Goal: Find contact information: Find contact information

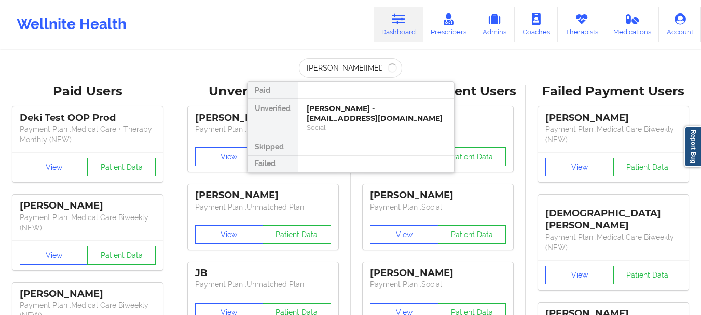
type input "[PERSON_NAME]"
click at [323, 123] on div "Social" at bounding box center [376, 127] width 139 height 9
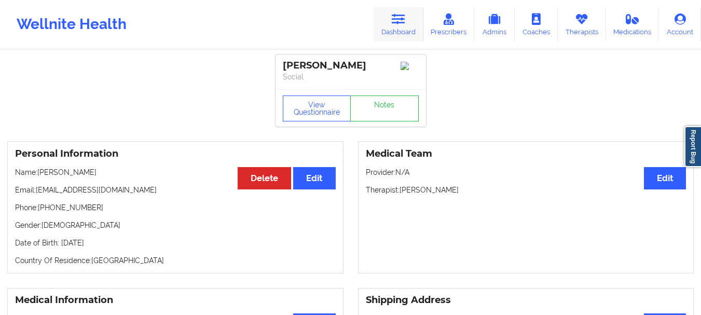
click at [405, 22] on icon at bounding box center [398, 18] width 13 height 11
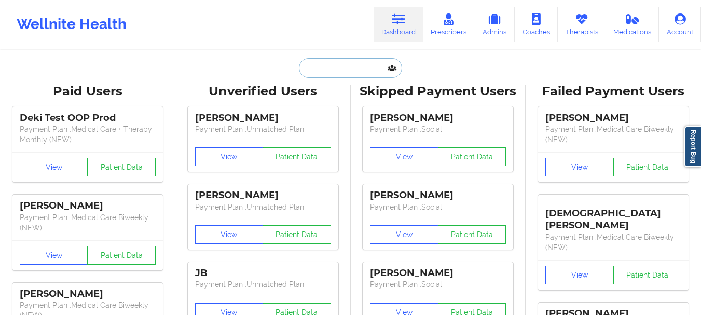
click at [338, 62] on input "text" at bounding box center [350, 68] width 103 height 20
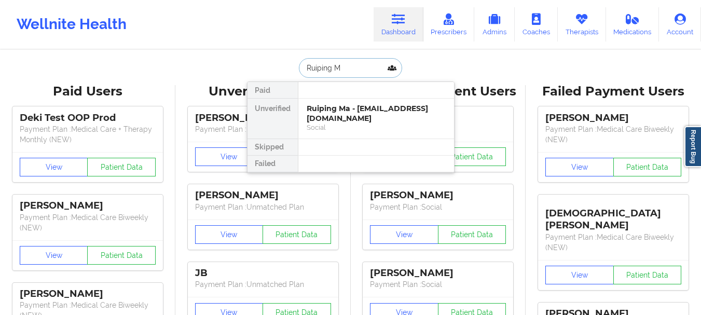
type input "Ruiping Ma"
click at [336, 124] on div "Ruiping Ma - [EMAIL_ADDRESS][DOMAIN_NAME] Social" at bounding box center [376, 119] width 156 height 40
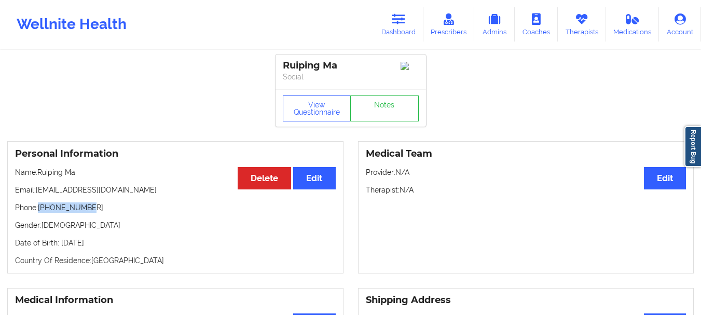
drag, startPoint x: 88, startPoint y: 212, endPoint x: 38, endPoint y: 214, distance: 49.9
click at [38, 213] on p "Phone: [PHONE_NUMBER]" at bounding box center [175, 207] width 321 height 10
copy p "[PHONE_NUMBER]"
